Goal: Transaction & Acquisition: Purchase product/service

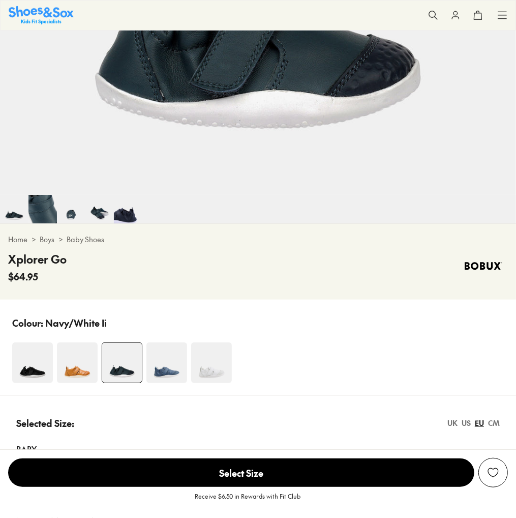
scroll to position [376, 0]
click at [17, 375] on img at bounding box center [32, 362] width 41 height 41
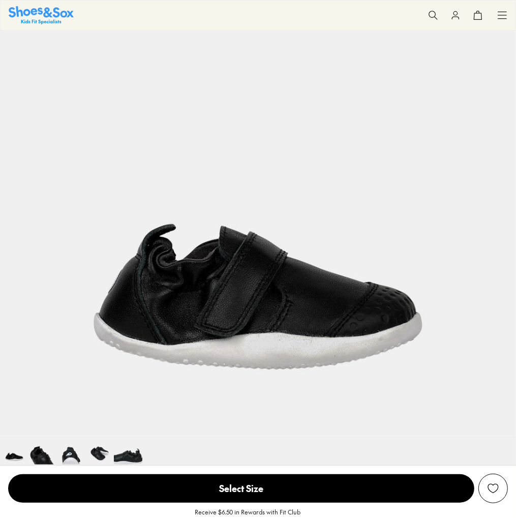
select select "*"
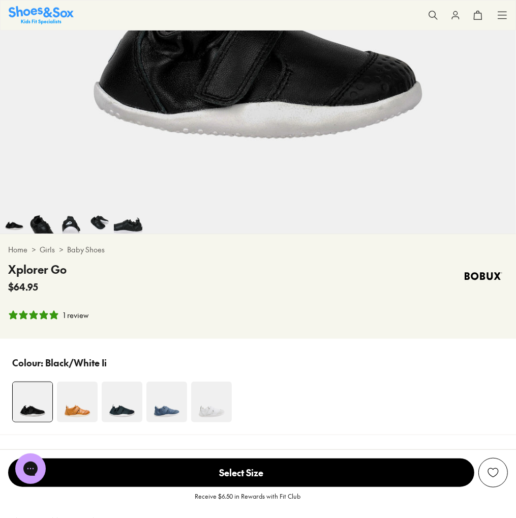
click at [224, 412] on img at bounding box center [211, 402] width 41 height 41
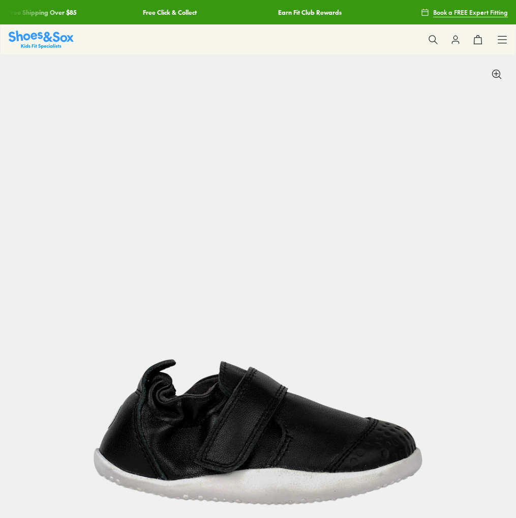
scroll to position [366, 0]
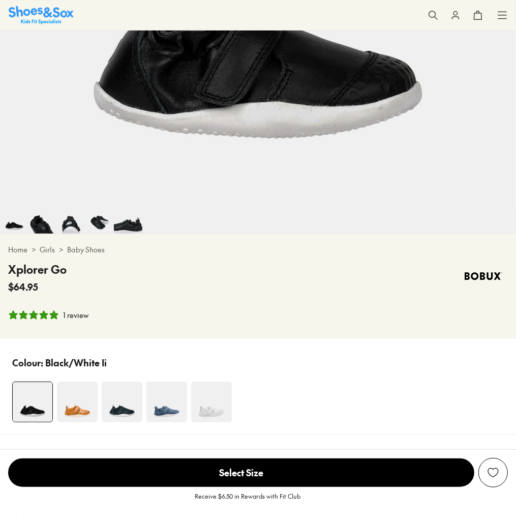
select select "*"
